Goal: Task Accomplishment & Management: Manage account settings

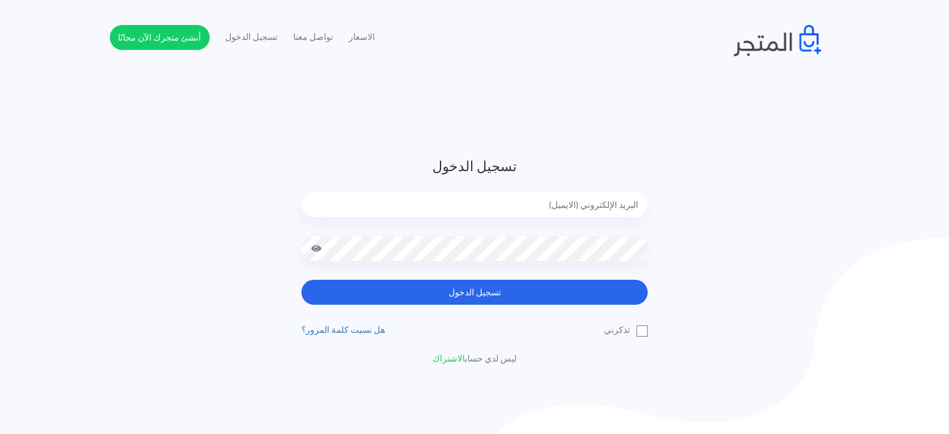
click at [521, 201] on input "email" at bounding box center [474, 204] width 346 height 25
type input "[EMAIL_ADDRESS][DOMAIN_NAME]"
click at [301, 280] on button "تسجيل الدخول" at bounding box center [474, 292] width 346 height 25
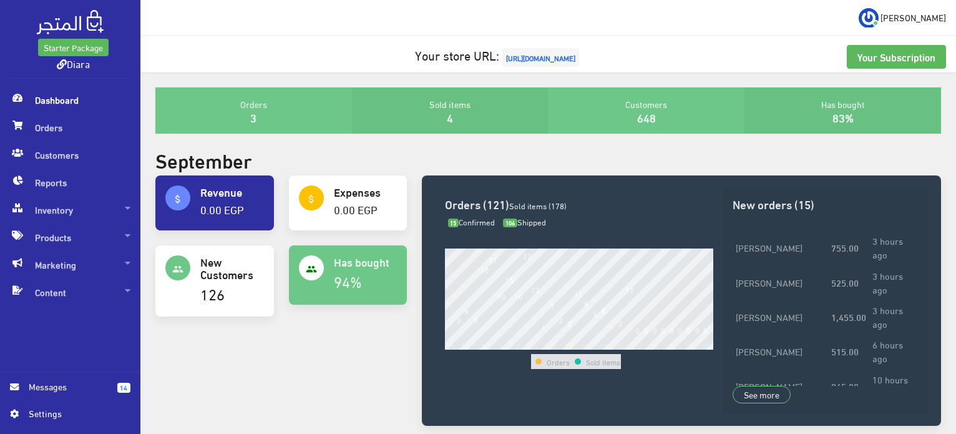
click at [69, 112] on span "Dashboard" at bounding box center [70, 99] width 120 height 27
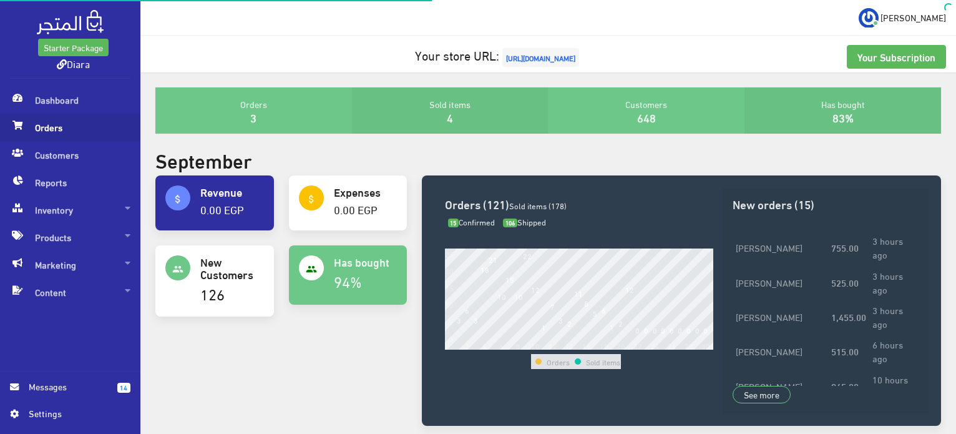
click at [71, 127] on span "Orders" at bounding box center [70, 127] width 120 height 27
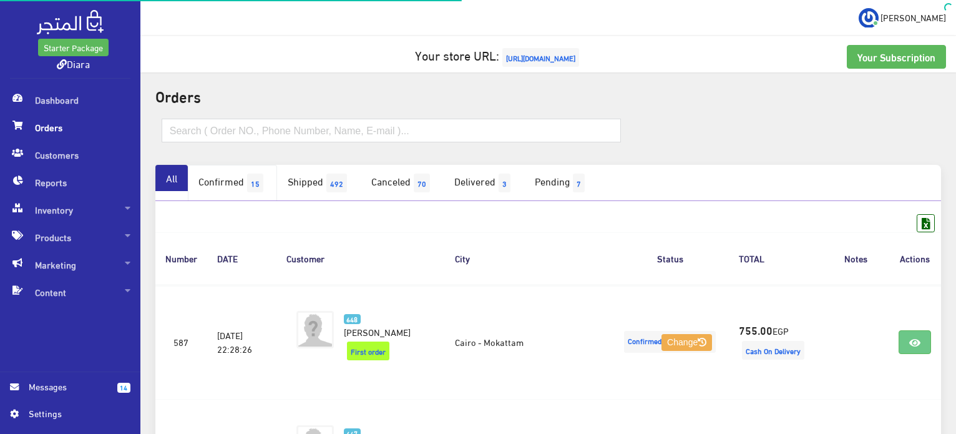
click at [258, 189] on span "15" at bounding box center [255, 182] width 16 height 19
